Goal: Task Accomplishment & Management: Complete application form

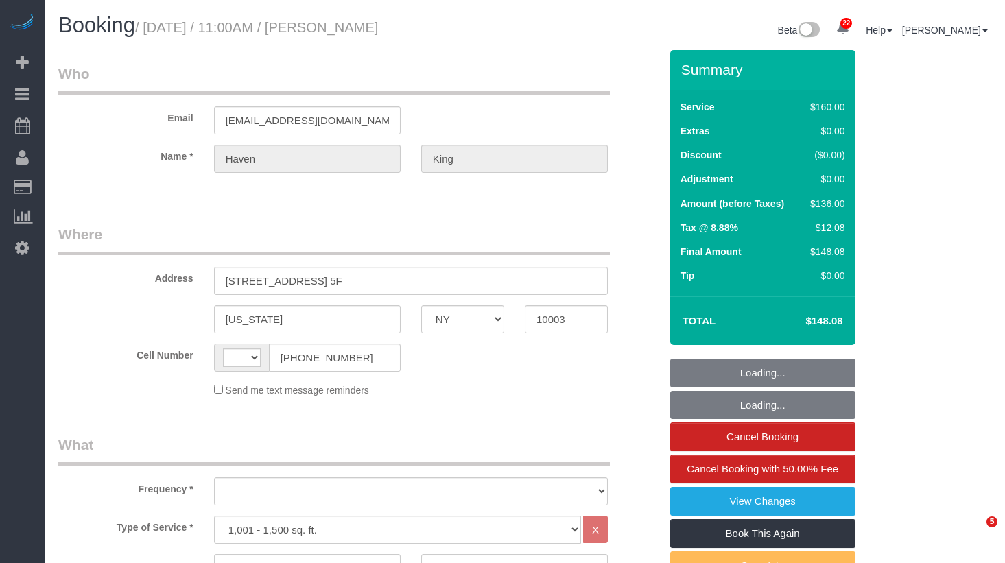
select select "NY"
select select "string:[GEOGRAPHIC_DATA]"
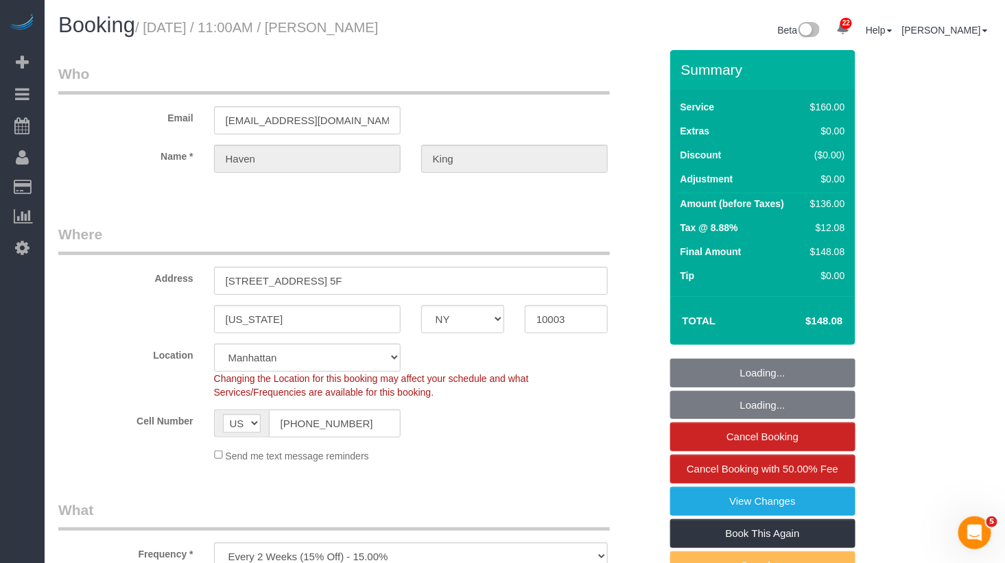
select select "object:888"
select select "string:stripe-pm_1RUCwW4VGloSiKo73LZshwpy"
select select "number:59"
select select "number:73"
select select "number:15"
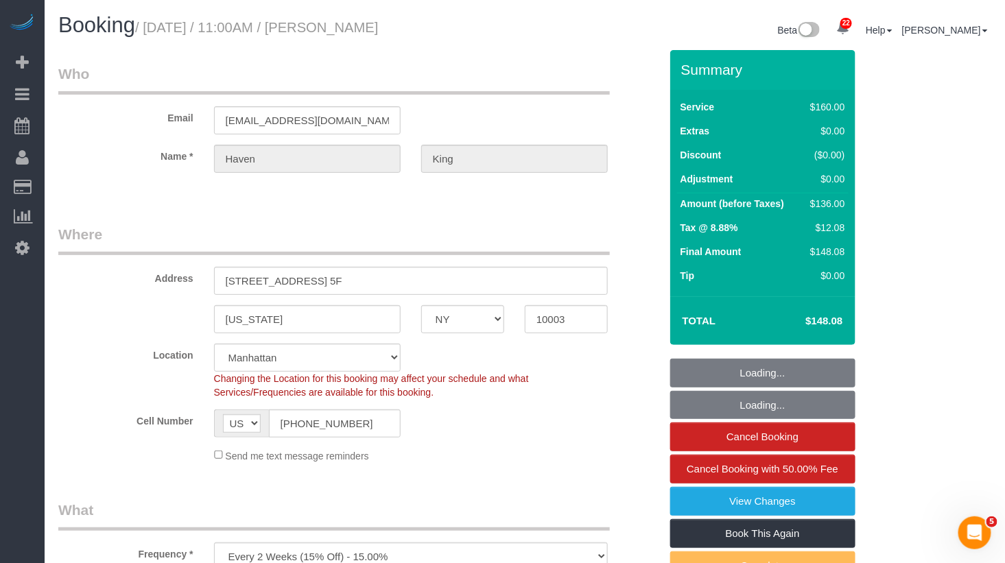
select select "number:6"
drag, startPoint x: 303, startPoint y: 278, endPoint x: 236, endPoint y: 277, distance: 66.6
click at [223, 279] on input "[STREET_ADDRESS] 5F" at bounding box center [411, 281] width 394 height 28
select select "spot1"
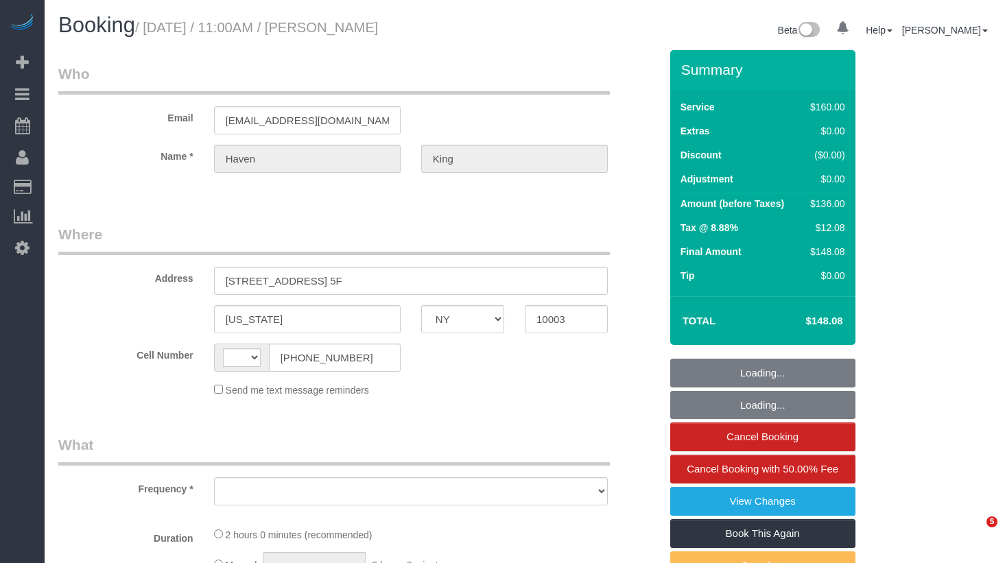
select select "NY"
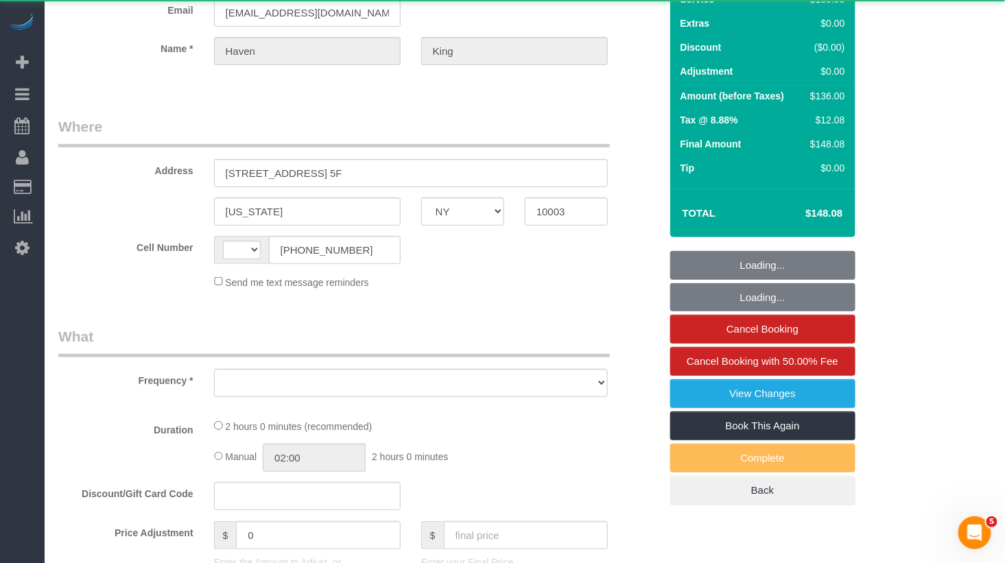
scroll to position [175, 0]
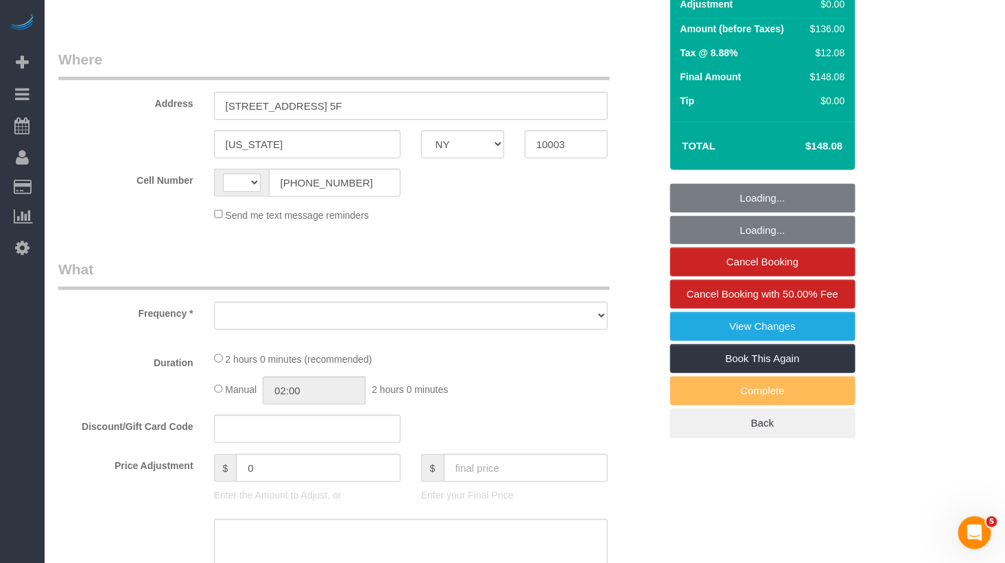
select select "string:[GEOGRAPHIC_DATA]"
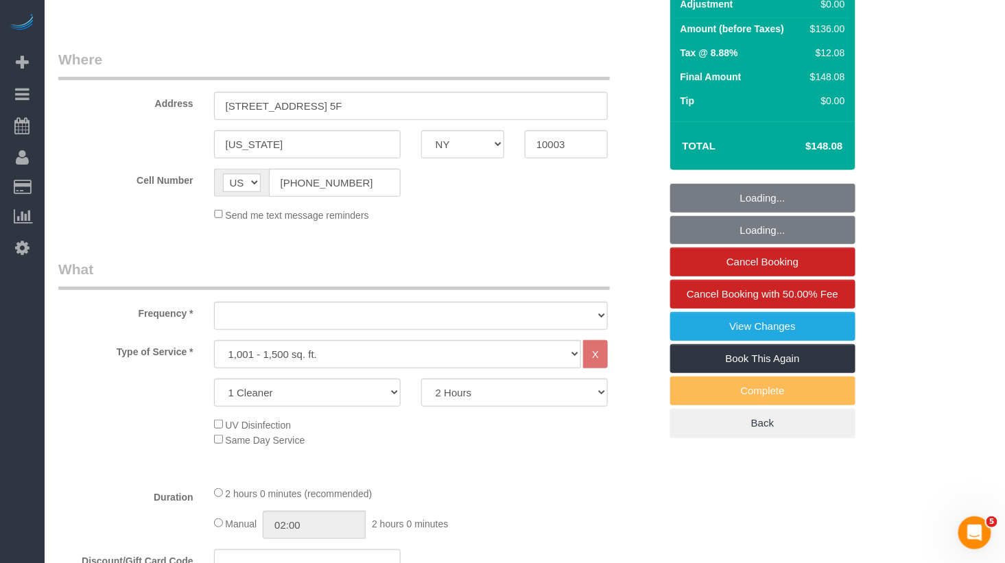
scroll to position [0, 0]
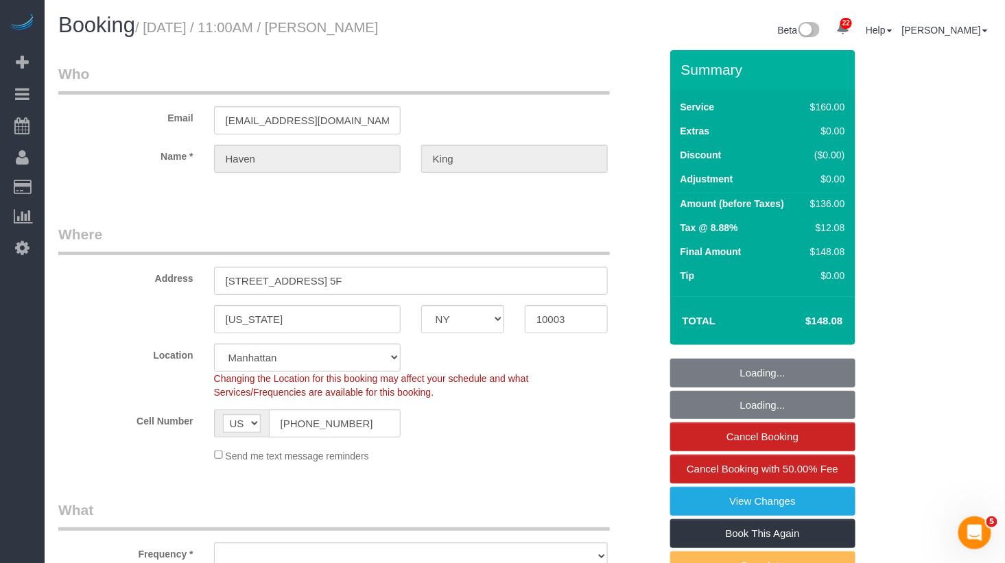
select select "spot1"
select select "number:59"
select select "number:73"
select select "number:15"
select select "number:6"
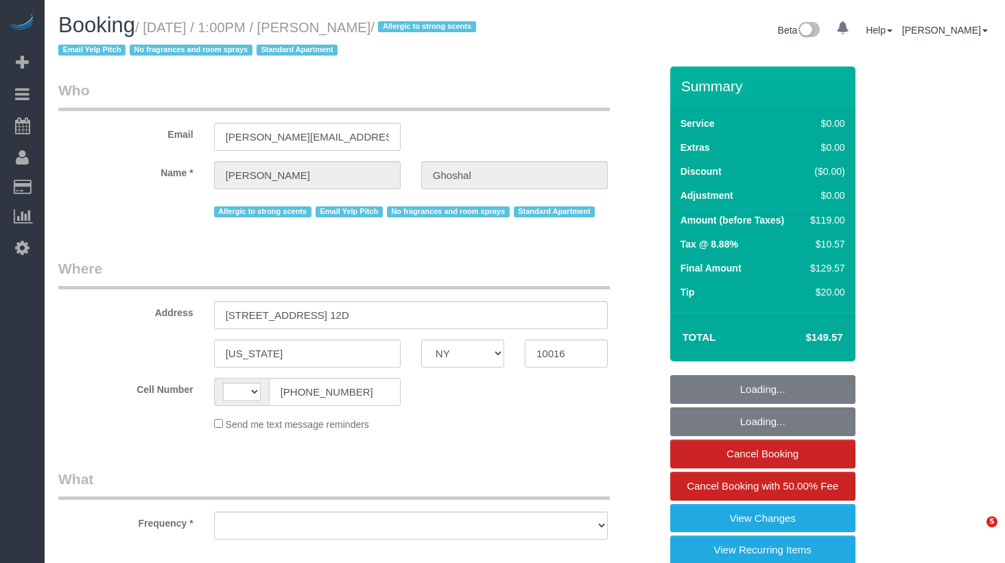
select select "NY"
select select "string:[GEOGRAPHIC_DATA]"
drag, startPoint x: 377, startPoint y: 314, endPoint x: 141, endPoint y: 314, distance: 236.0
click at [141, 314] on div "Address 200 East 27th Street, Apt. 12D" at bounding box center [359, 294] width 622 height 71
select select "object:1379"
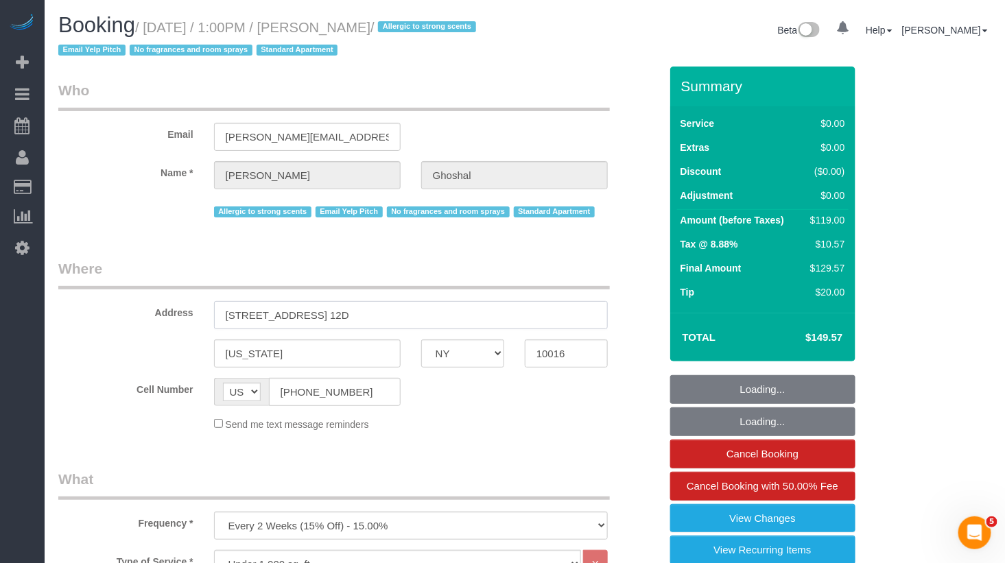
select select "spot1"
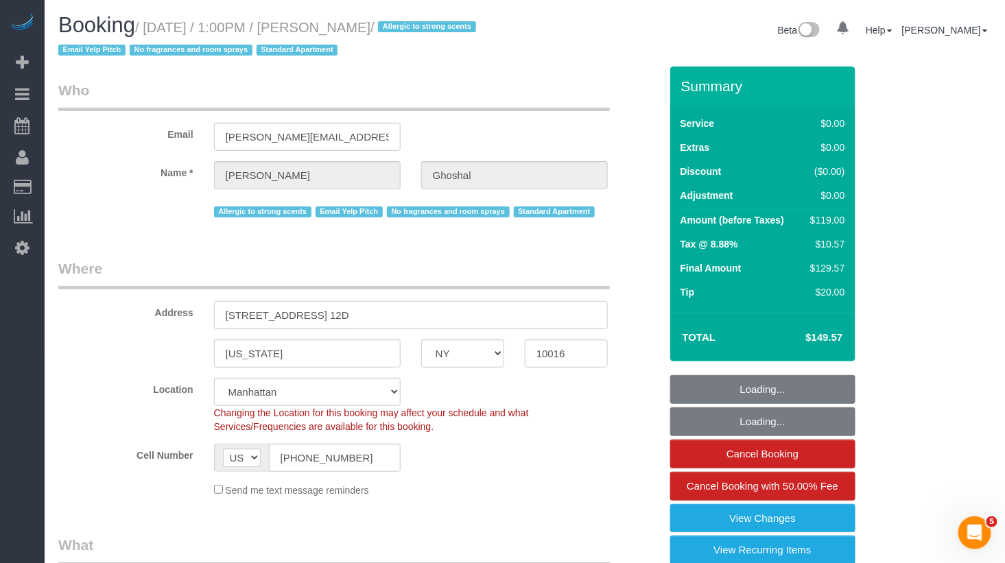
select select "number:89"
select select "number:90"
select select "number:15"
select select "number:6"
select select "number:21"
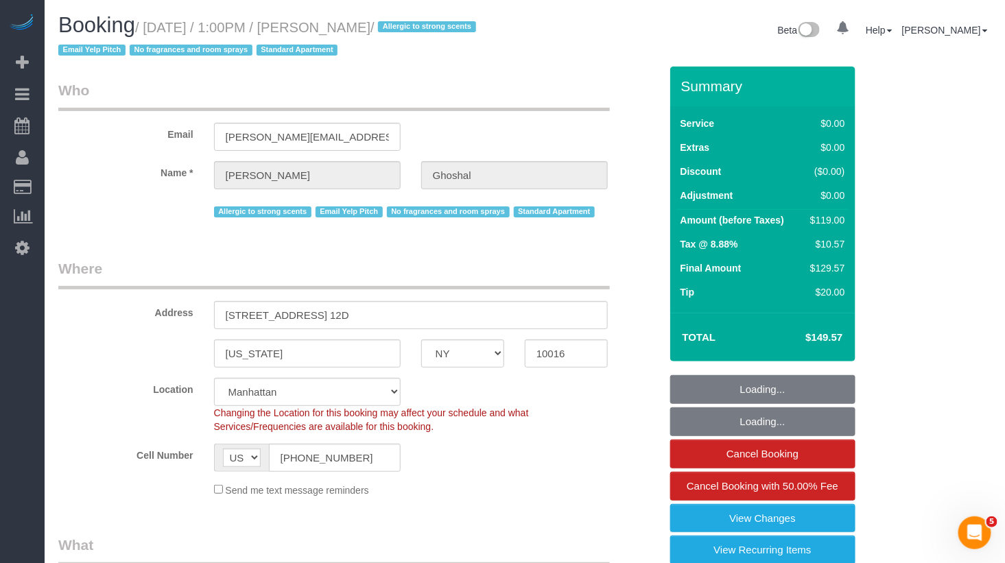
select select "string:stripe-pm_1Ku1j74VGloSiKo7QCZHMS4r"
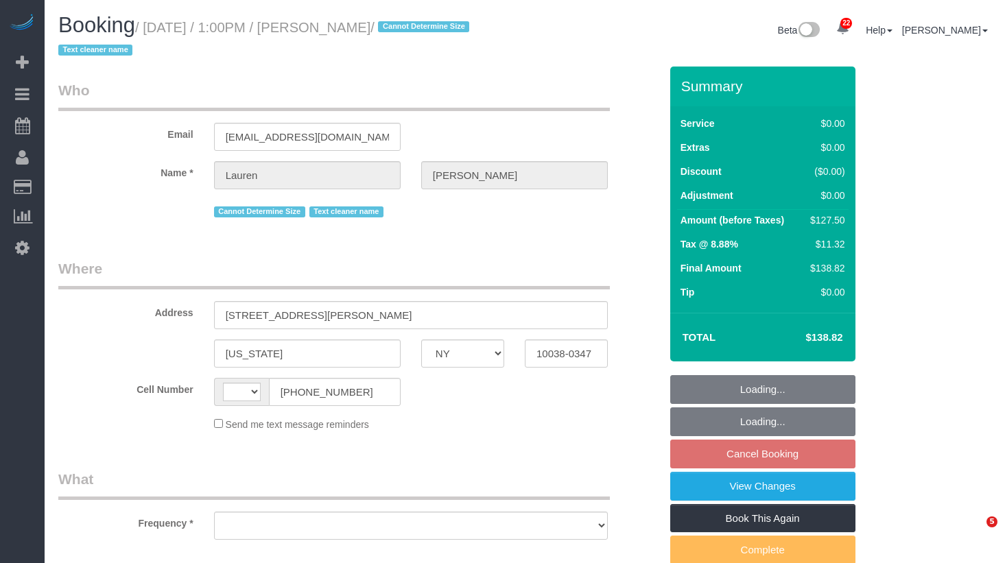
select select "NY"
select select "string:[GEOGRAPHIC_DATA]"
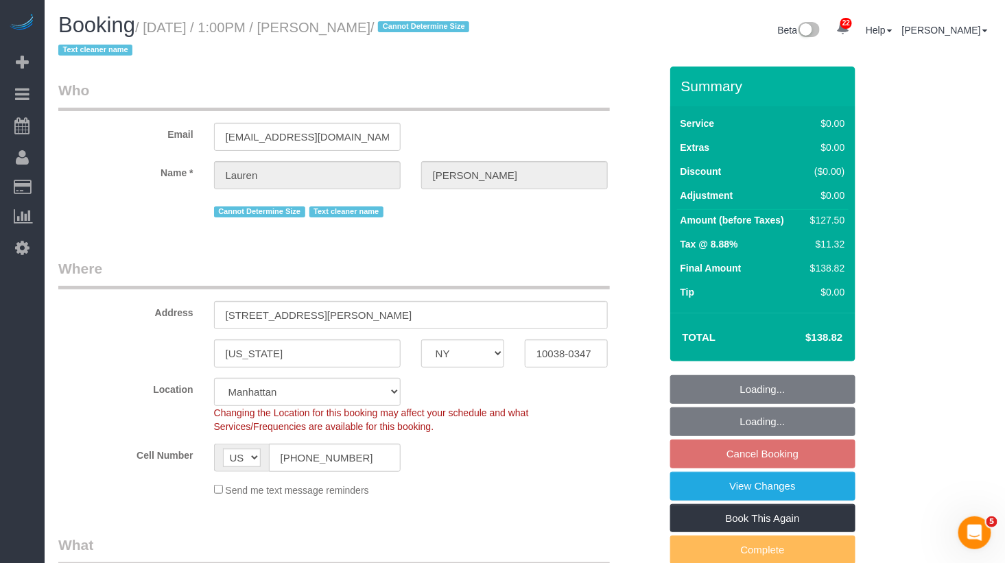
select select "object:913"
select select "string:stripe-pm_1REMk24VGloSiKo7t1T9C341"
select select "number:89"
select select "number:90"
select select "number:15"
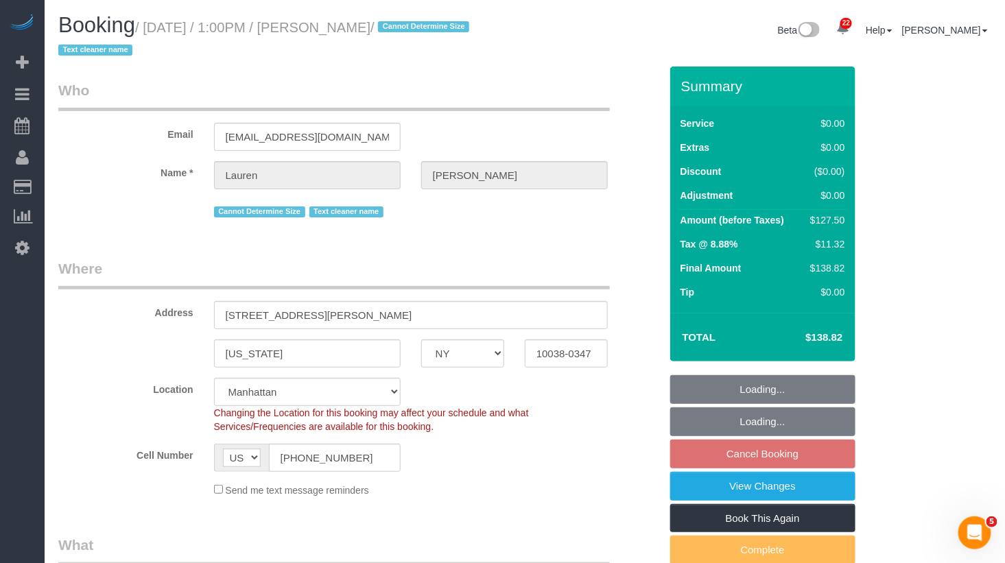
select select "number:5"
select select "spot6"
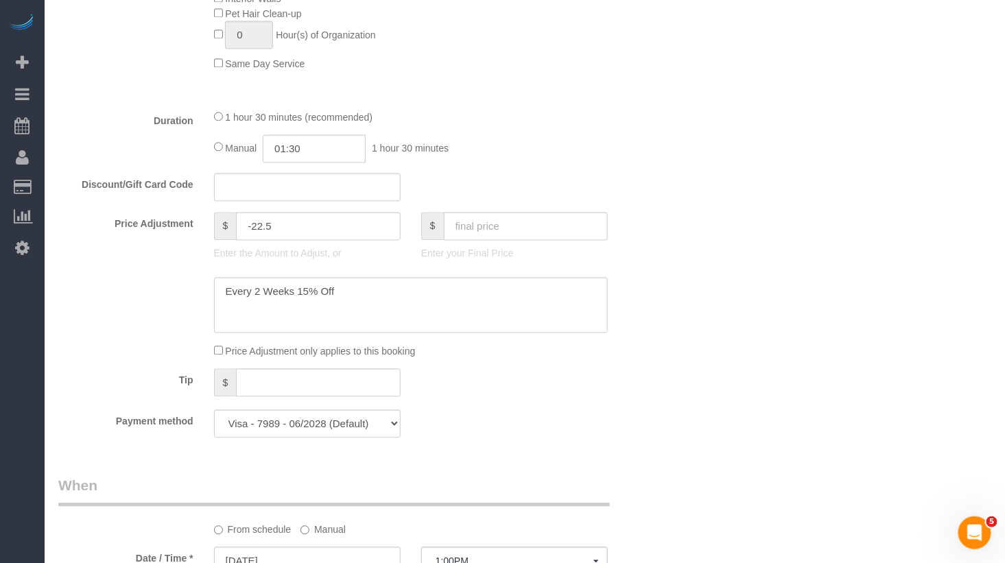
scroll to position [933, 0]
